Goal: Transaction & Acquisition: Download file/media

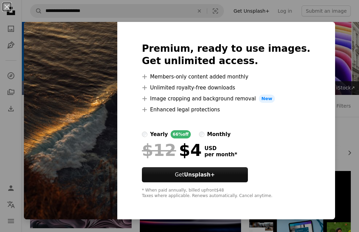
scroll to position [1785, 0]
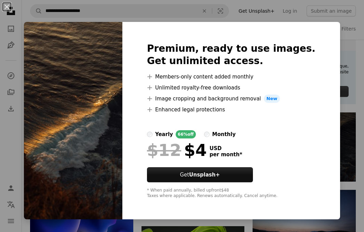
click at [117, 42] on img at bounding box center [73, 120] width 98 height 197
click at [7, 5] on button "An X shape" at bounding box center [7, 7] width 8 height 8
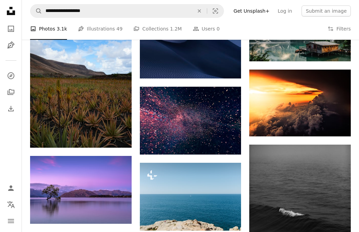
scroll to position [5090, 0]
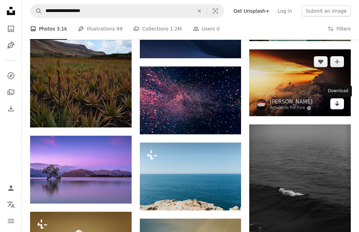
click at [341, 106] on link "Arrow pointing down" at bounding box center [337, 103] width 14 height 11
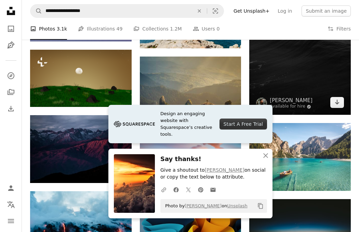
scroll to position [5261, 0]
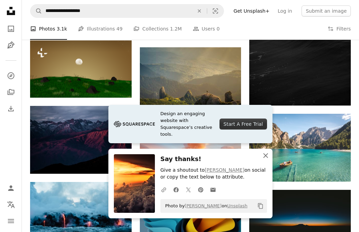
click at [265, 152] on icon "An X shape" at bounding box center [266, 155] width 8 height 8
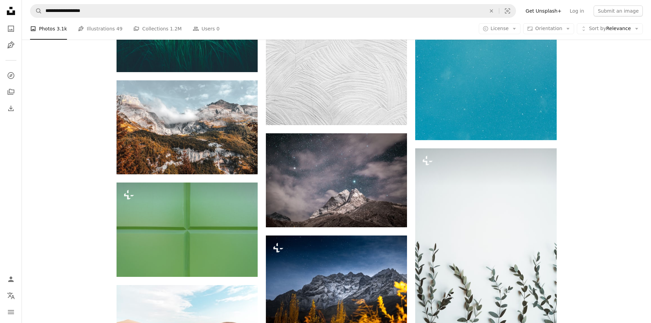
scroll to position [20058, 0]
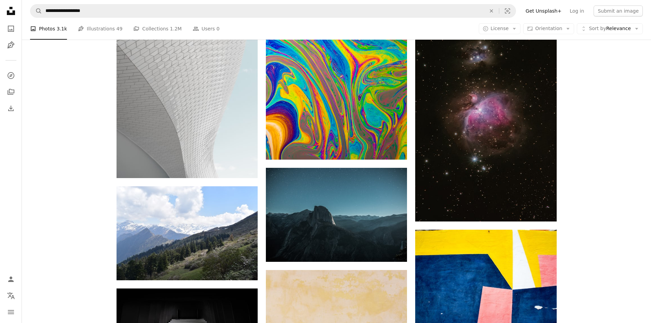
scroll to position [22596, 0]
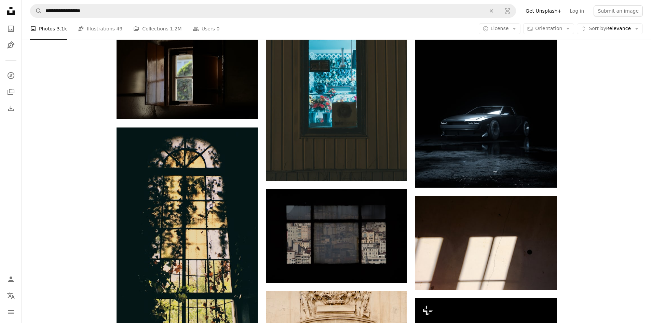
scroll to position [26669, 0]
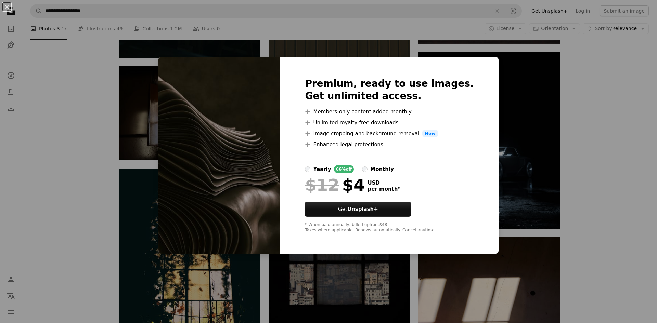
click at [359, 145] on div "An X shape Premium, ready to use images. Get unlimited access. A plus sign Memb…" at bounding box center [328, 161] width 657 height 323
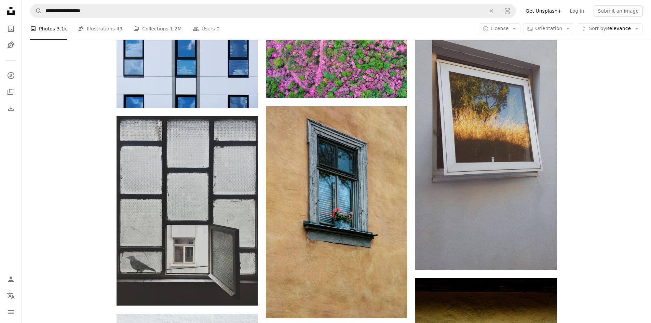
scroll to position [27660, 0]
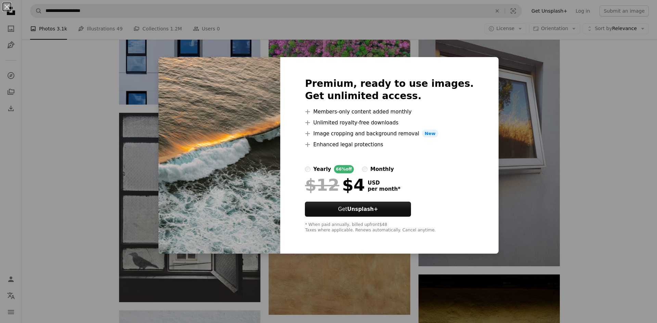
click at [146, 184] on div "An X shape Premium, ready to use images. Get unlimited access. A plus sign Memb…" at bounding box center [328, 161] width 657 height 323
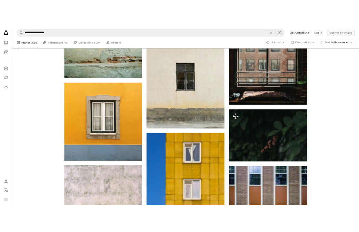
scroll to position [22742, 0]
